Goal: Transaction & Acquisition: Obtain resource

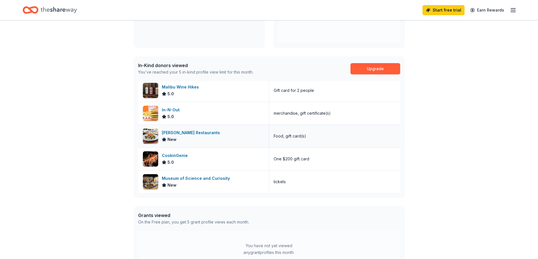
scroll to position [2, 0]
click at [196, 89] on div "Malibu Wine Hikes" at bounding box center [181, 87] width 39 height 7
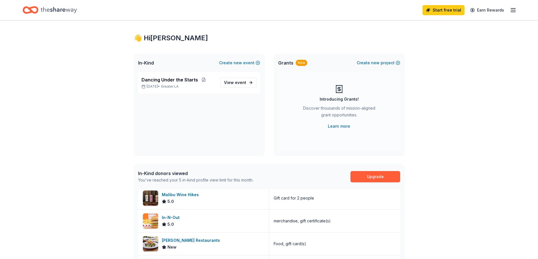
scroll to position [0, 0]
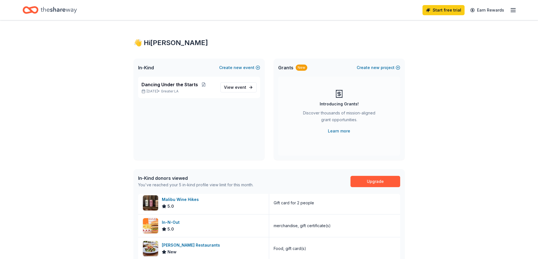
click at [40, 10] on div "Home" at bounding box center [50, 9] width 54 height 13
click at [28, 12] on icon "Home" at bounding box center [27, 10] width 9 height 6
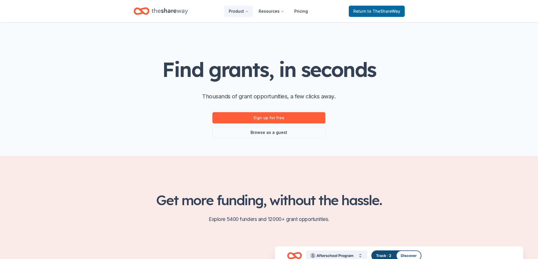
click at [353, 103] on div "Find grants, in seconds Thousands of grant opportunities, a few clicks away. Si…" at bounding box center [268, 98] width 213 height 80
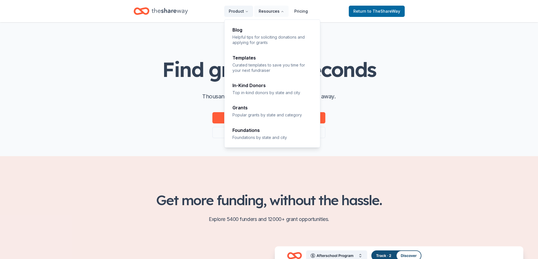
click at [265, 13] on button "Resources" at bounding box center [271, 11] width 34 height 11
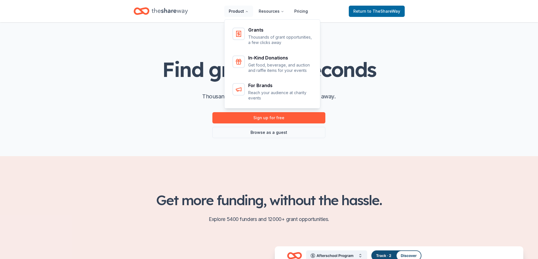
click at [242, 14] on button "Product" at bounding box center [238, 11] width 29 height 11
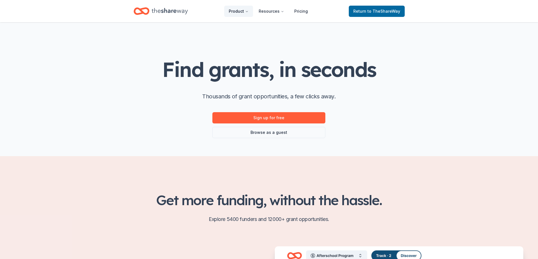
click at [242, 14] on button "Product" at bounding box center [238, 11] width 29 height 11
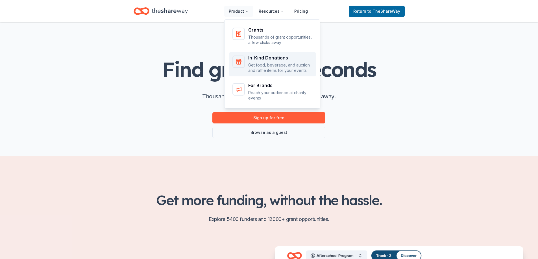
click at [266, 63] on p "Get food, beverage, and auction and raffle items for your events" at bounding box center [280, 67] width 64 height 11
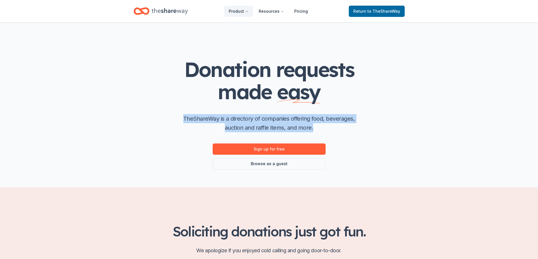
drag, startPoint x: 315, startPoint y: 128, endPoint x: 181, endPoint y: 120, distance: 133.7
click at [181, 120] on p "TheShareWay is a directory of companies offering food, beverages, auction and r…" at bounding box center [269, 123] width 181 height 18
copy p "TheShareWay is a directory of companies offering food, beverages, auction and r…"
drag, startPoint x: 301, startPoint y: 11, endPoint x: 303, endPoint y: 18, distance: 7.0
click at [301, 11] on link "Pricing" at bounding box center [301, 11] width 23 height 11
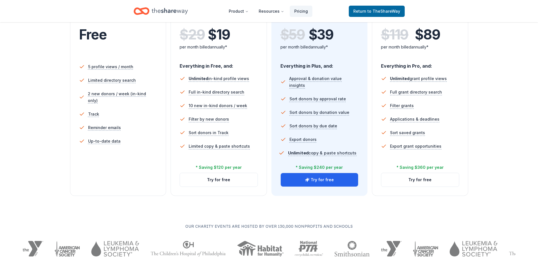
scroll to position [141, 0]
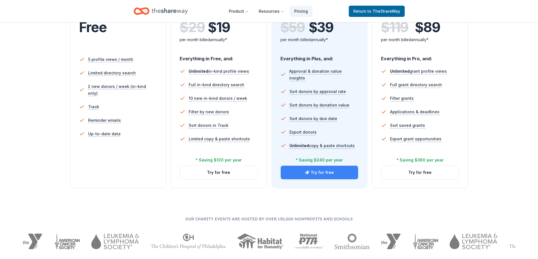
click at [325, 170] on button "Try for free" at bounding box center [320, 173] width 78 height 14
click at [325, 172] on button "Try for free" at bounding box center [320, 173] width 78 height 14
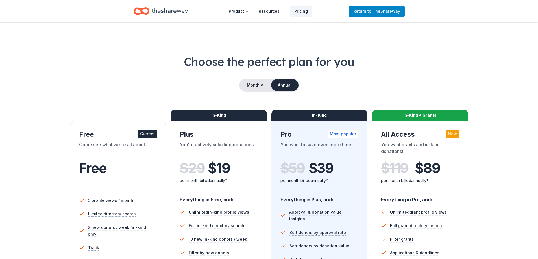
click at [390, 10] on span "to TheShareWay" at bounding box center [383, 11] width 33 height 5
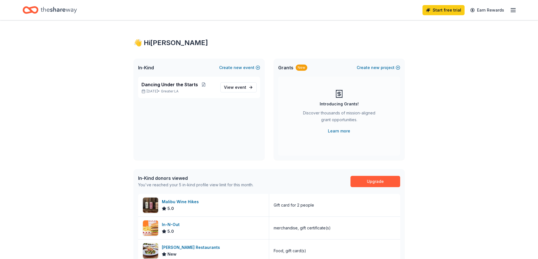
click at [340, 31] on div "👋 Hi Jacqueline In-Kind Create new event Dancing Under the Starts Oct 11, 2025 …" at bounding box center [268, 217] width 289 height 394
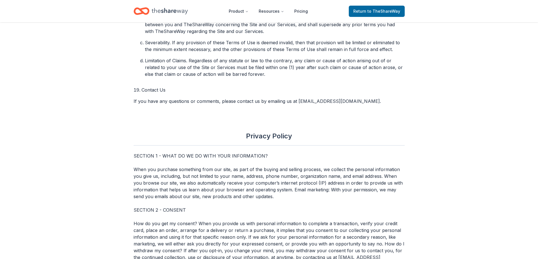
scroll to position [1976, 0]
